Goal: Task Accomplishment & Management: Manage account settings

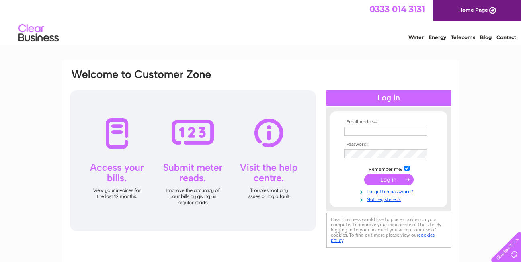
click at [438, 37] on link "Energy" at bounding box center [438, 37] width 18 height 6
type input "jeffoneil31@gmail.com"
click at [383, 179] on input "submit" at bounding box center [389, 179] width 49 height 11
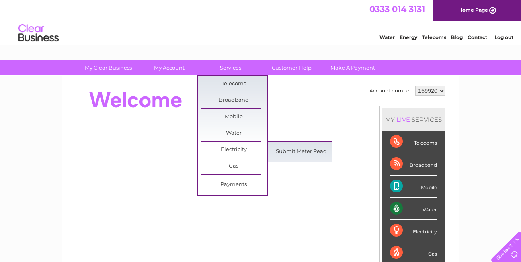
click at [222, 146] on link "Electricity" at bounding box center [234, 150] width 66 height 16
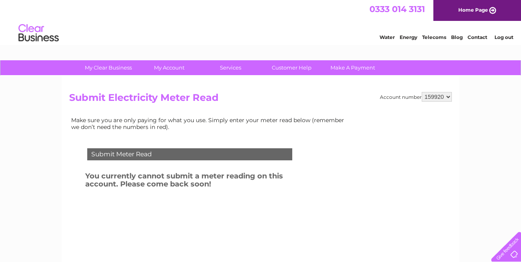
click at [371, 35] on div "Water Energy Telecoms Blog Contact Log out" at bounding box center [443, 34] width 158 height 16
click at [514, 249] on div at bounding box center [504, 245] width 33 height 33
click at [504, 254] on div at bounding box center [504, 245] width 33 height 33
